Goal: Information Seeking & Learning: Learn about a topic

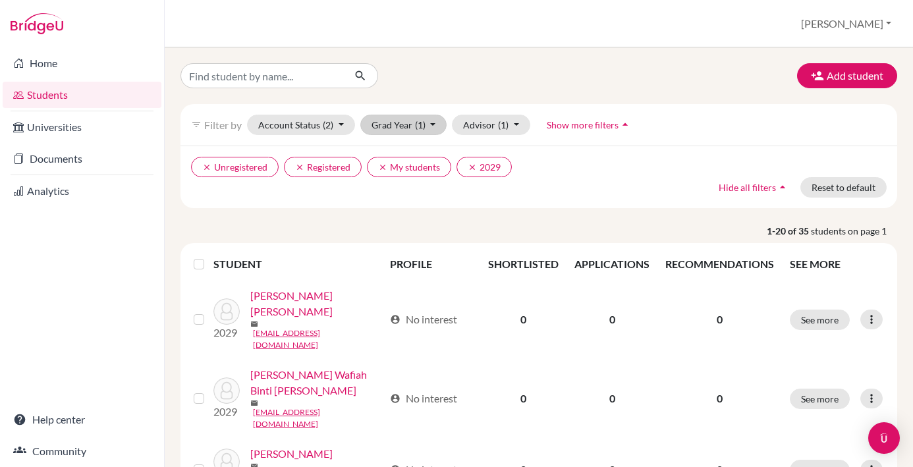
click at [433, 125] on button "Grad Year (1)" at bounding box center [403, 125] width 87 height 20
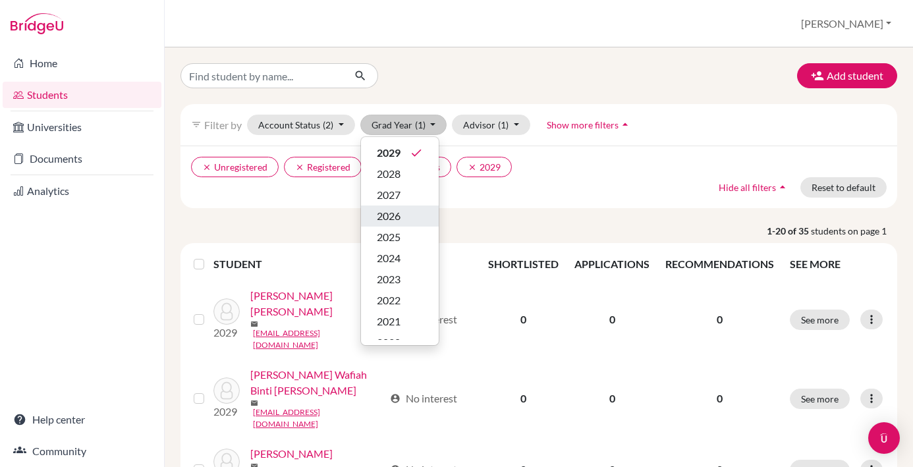
click at [407, 210] on div "2026" at bounding box center [400, 216] width 46 height 16
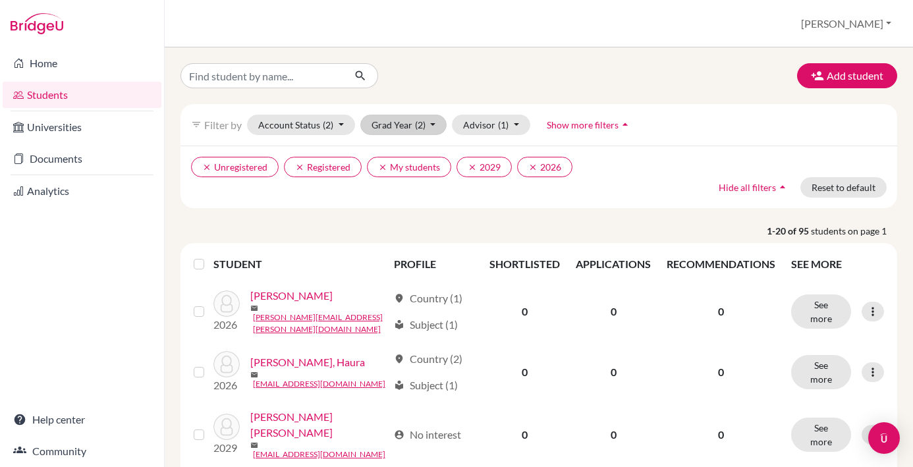
click at [435, 123] on button "Grad Year (2)" at bounding box center [403, 125] width 87 height 20
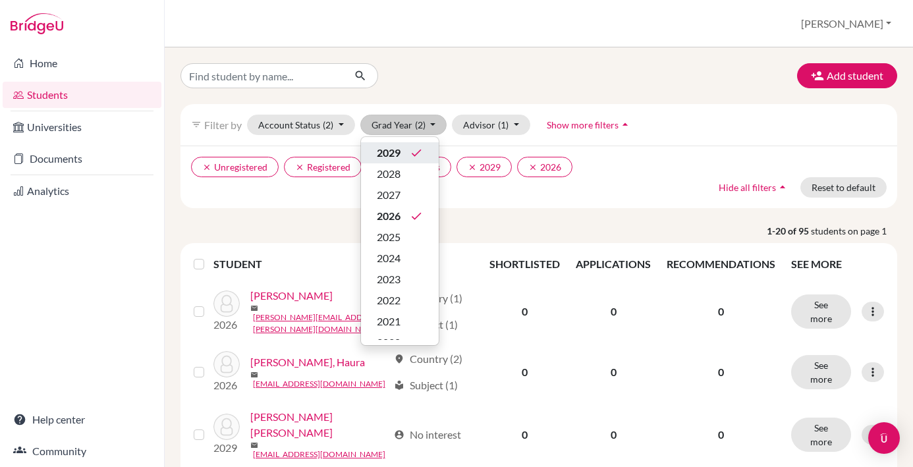
click at [416, 155] on icon "done" at bounding box center [416, 152] width 13 height 13
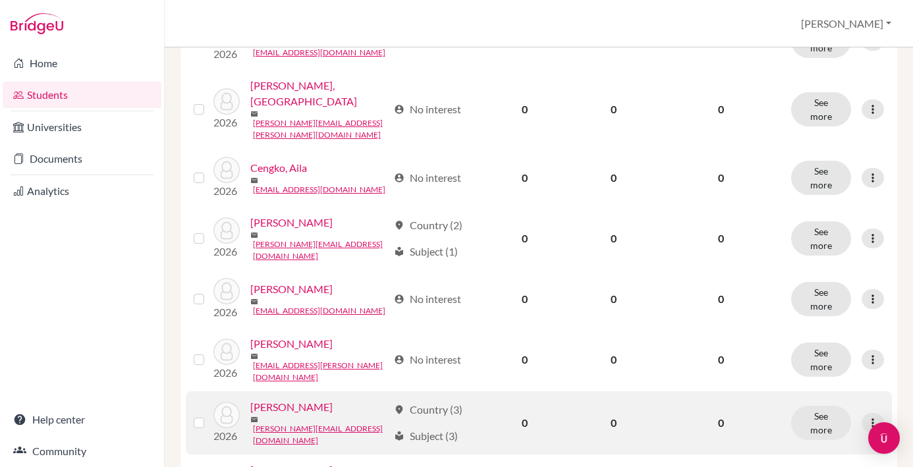
scroll to position [521, 0]
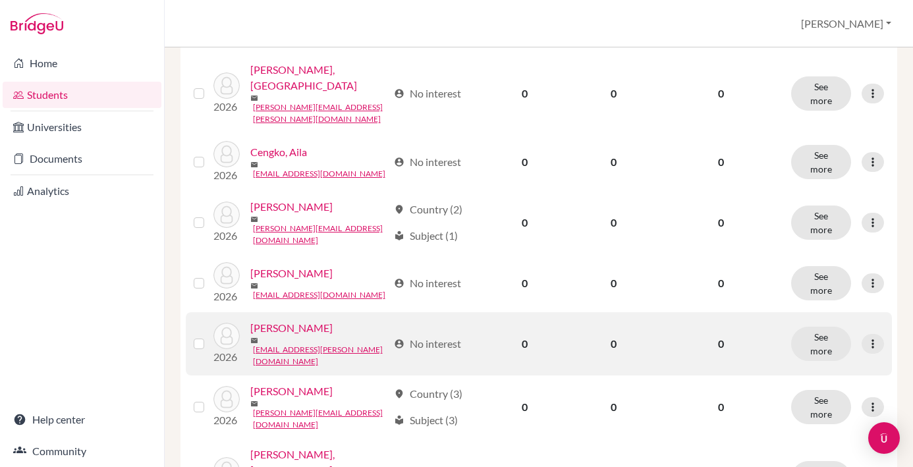
click at [295, 320] on link "[PERSON_NAME]" at bounding box center [291, 328] width 82 height 16
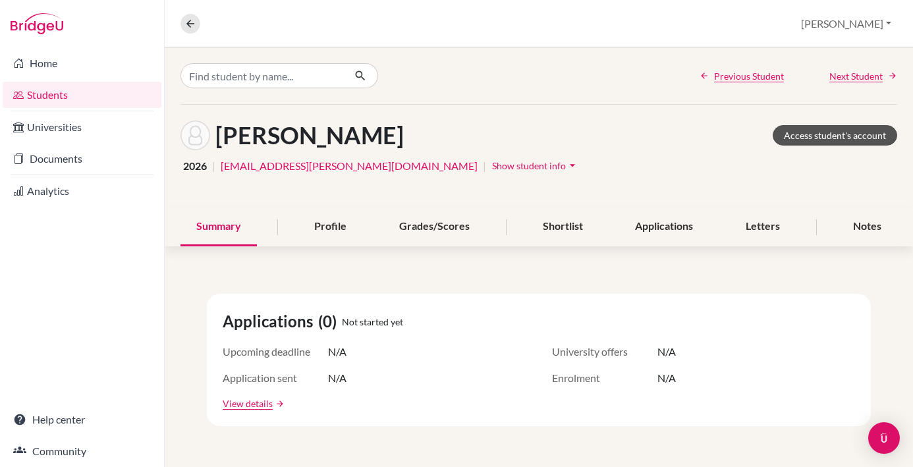
click at [838, 134] on link "Access student's account" at bounding box center [835, 135] width 124 height 20
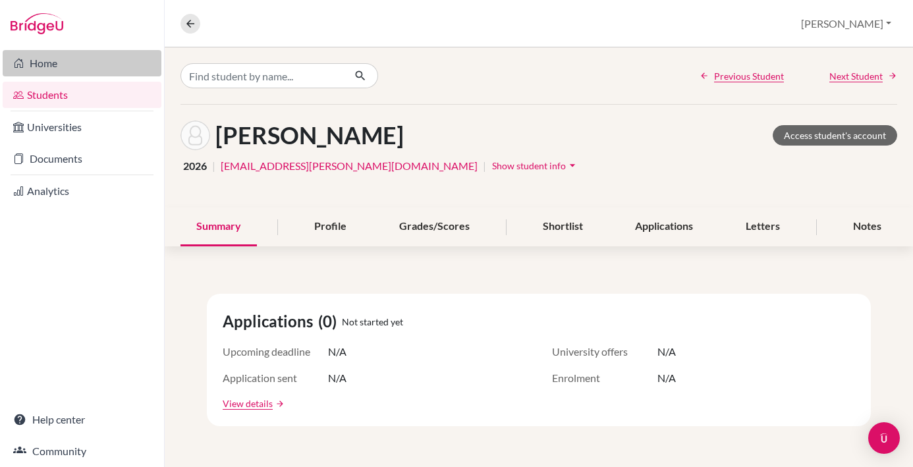
click at [98, 65] on link "Home" at bounding box center [82, 63] width 159 height 26
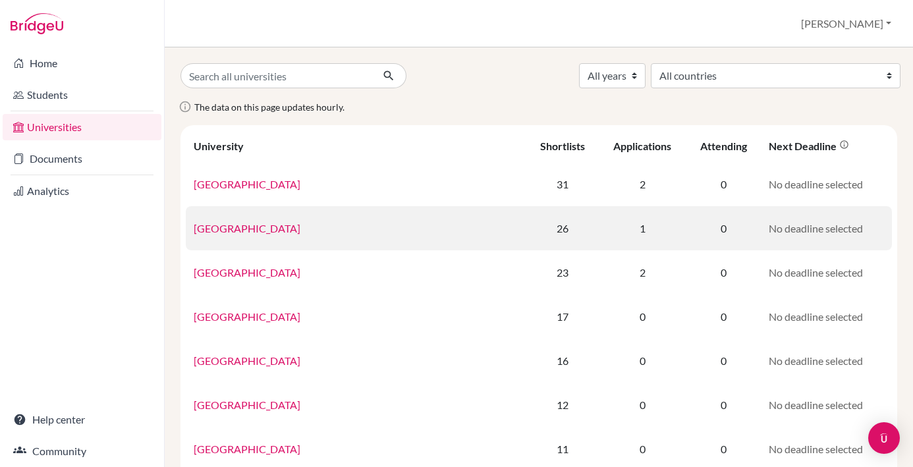
click at [623, 236] on td "1" at bounding box center [643, 228] width 88 height 44
click at [262, 231] on link "Monash University" at bounding box center [247, 228] width 107 height 13
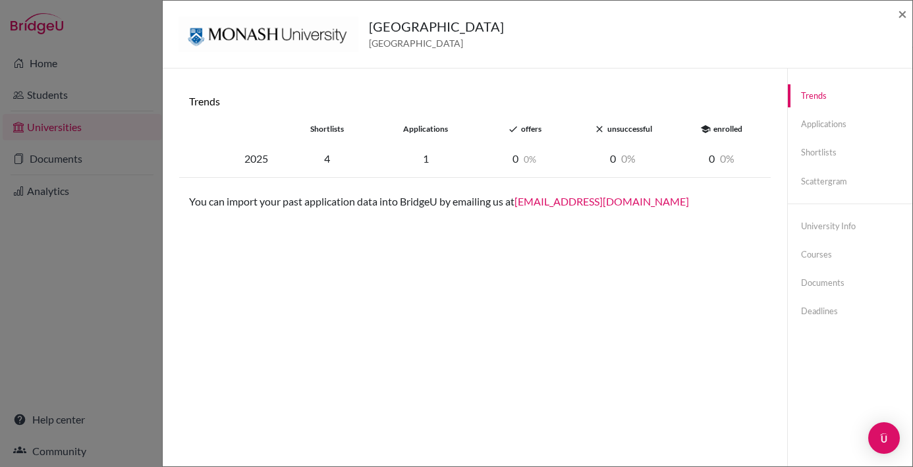
click at [416, 133] on div "applications" at bounding box center [425, 129] width 99 height 12
click at [434, 161] on div "1" at bounding box center [425, 159] width 99 height 16
click at [257, 158] on div "2025" at bounding box center [228, 159] width 99 height 16
click at [439, 175] on div "2025 4 1 0 0 0 0 0 0" at bounding box center [474, 159] width 591 height 38
click at [578, 302] on div "Trends shortlists applications done offers close unsuccessful school enrolled 2…" at bounding box center [474, 301] width 593 height 435
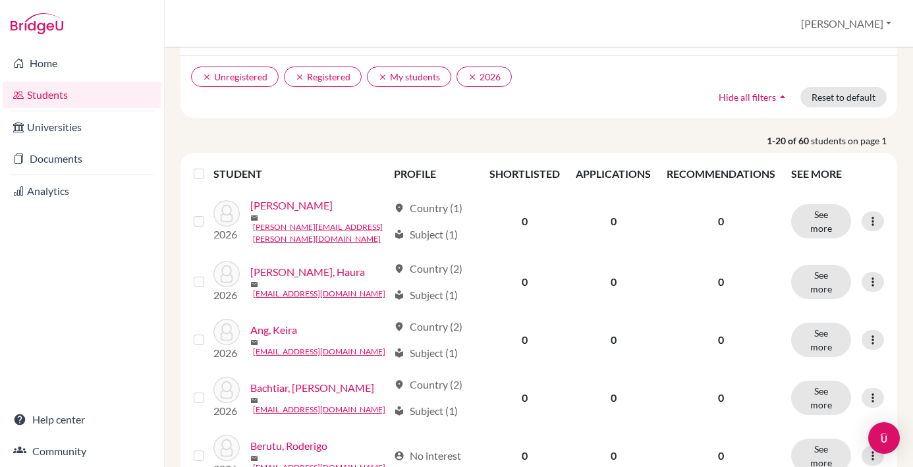
scroll to position [91, 0]
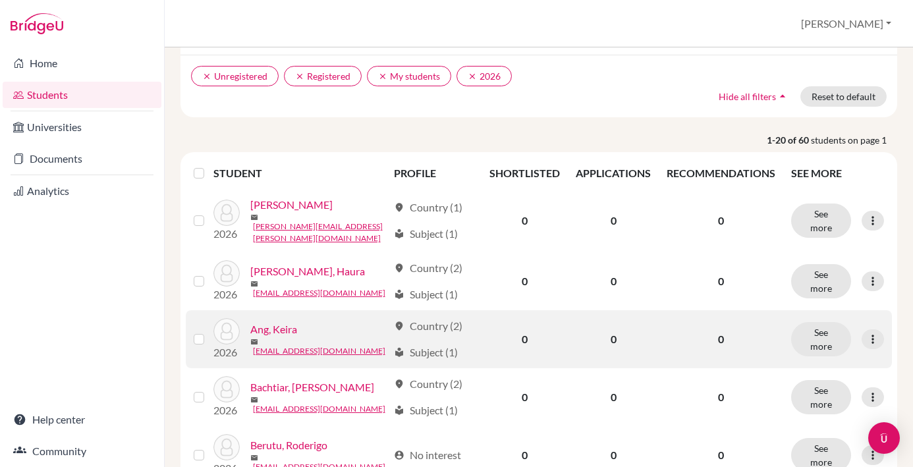
click at [273, 325] on link "Ang, Keira" at bounding box center [273, 329] width 47 height 16
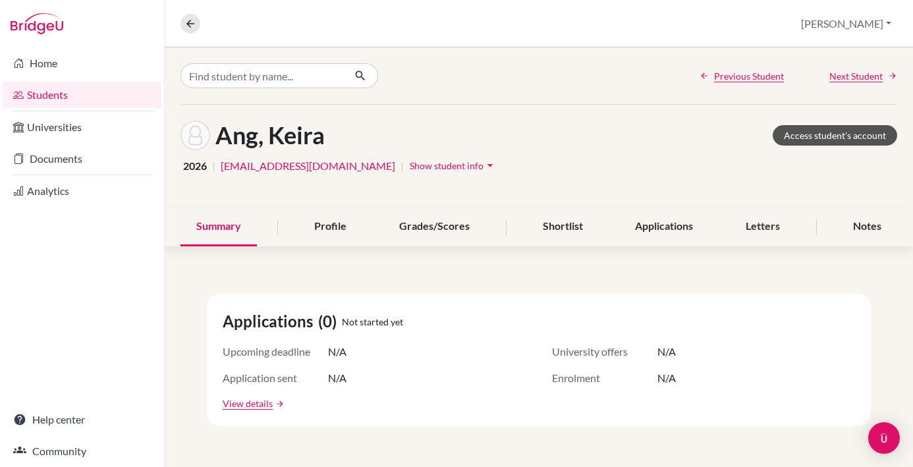
click at [809, 136] on link "Access student's account" at bounding box center [835, 135] width 124 height 20
